Goal: Find contact information: Find contact information

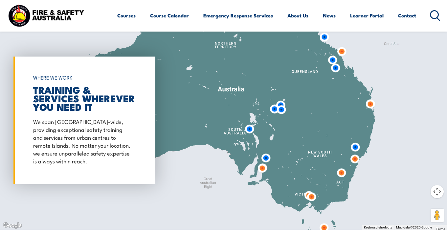
scroll to position [486, 0]
click at [312, 196] on img at bounding box center [312, 196] width 12 height 12
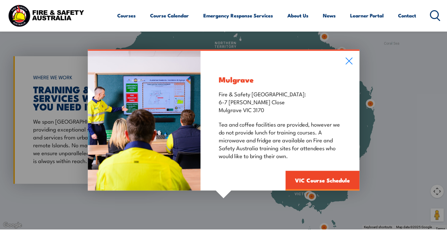
click at [307, 194] on div "Mulgrave Fire & Safety [GEOGRAPHIC_DATA]: [STREET_ADDRESS][PERSON_NAME] Tea and…" at bounding box center [223, 120] width 447 height 219
click at [308, 194] on div "Mulgrave Fire & Safety [GEOGRAPHIC_DATA]: [STREET_ADDRESS][PERSON_NAME] Tea and…" at bounding box center [223, 120] width 447 height 219
click at [352, 61] on icon at bounding box center [349, 60] width 8 height 7
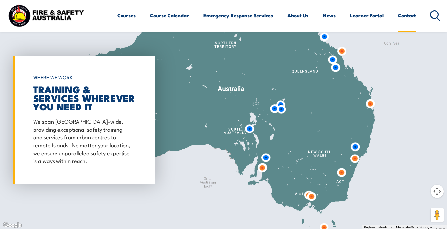
click at [408, 17] on link "Contact" at bounding box center [407, 16] width 18 height 16
